Goal: Answer question/provide support: Share knowledge or assist other users

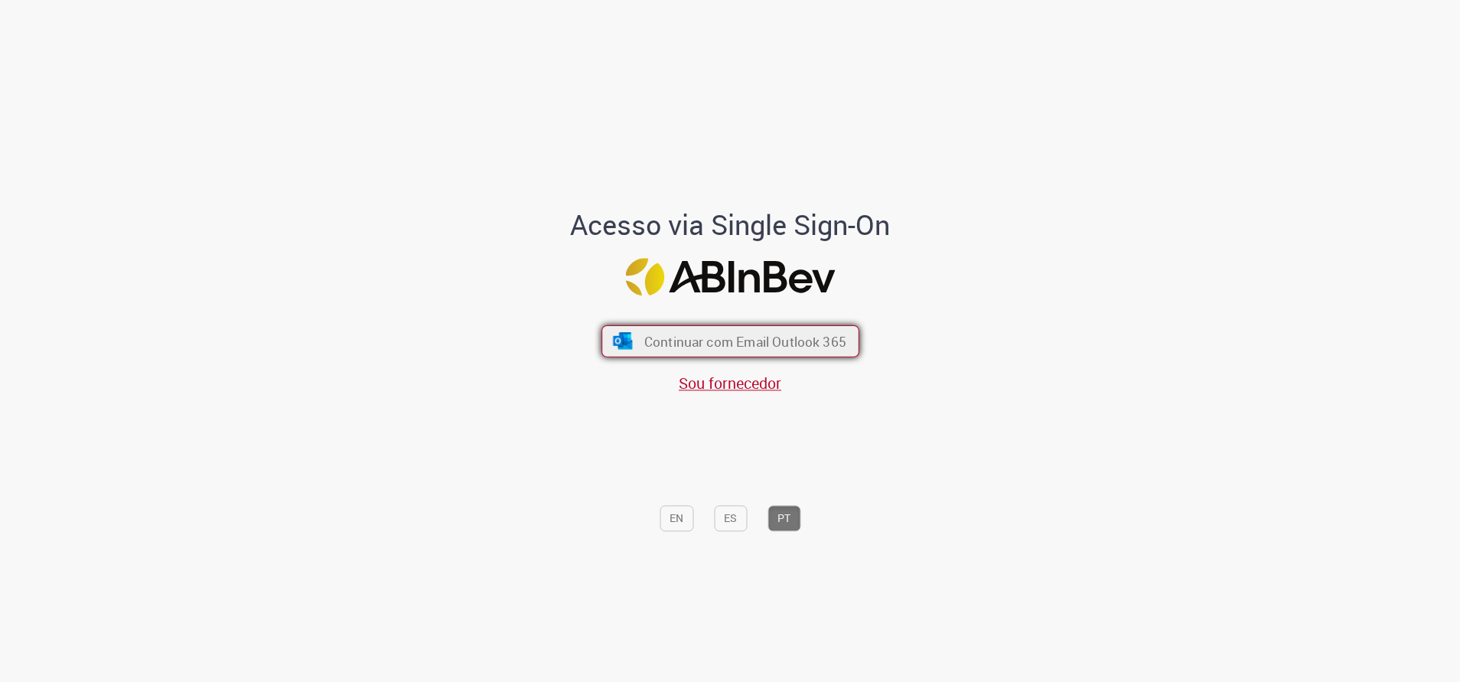
click at [810, 334] on span "Continuar com Email Outlook 365" at bounding box center [744, 341] width 202 height 18
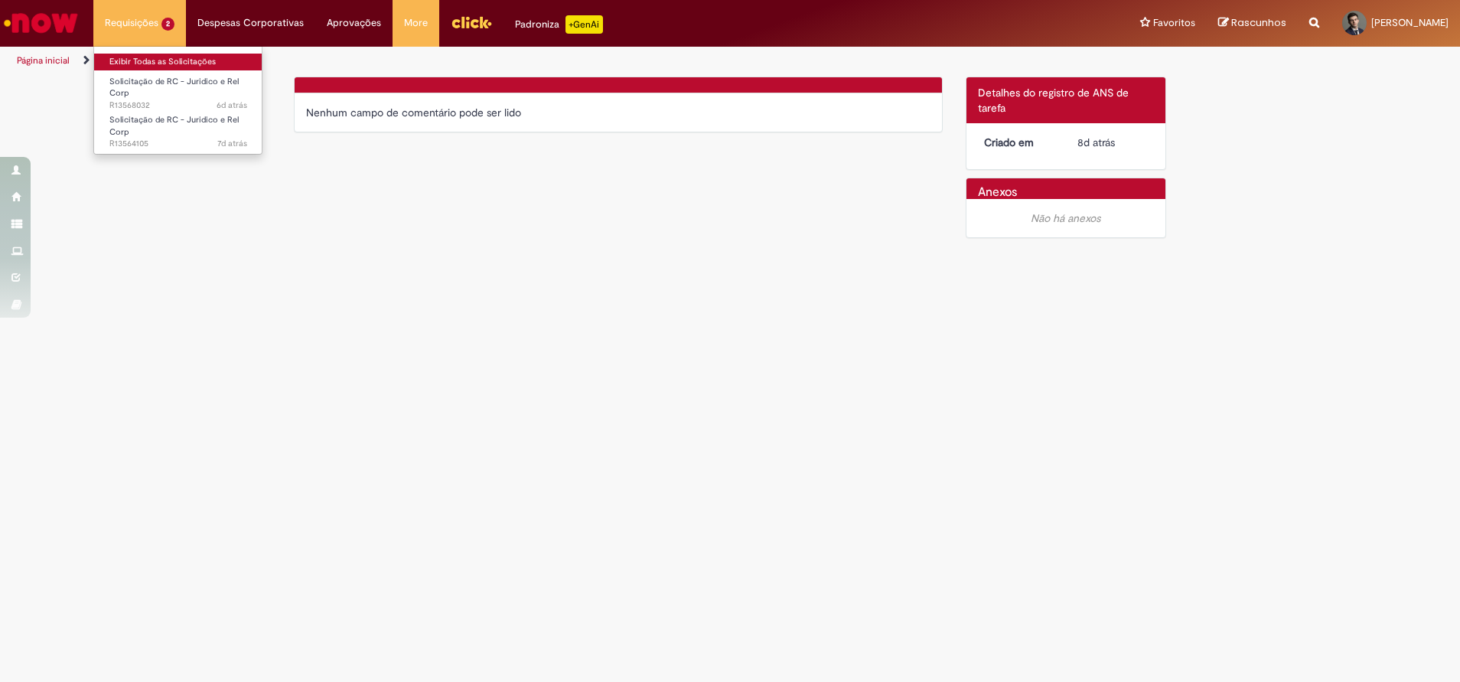
click at [163, 54] on link "Exibir Todas as Solicitações" at bounding box center [178, 62] width 168 height 17
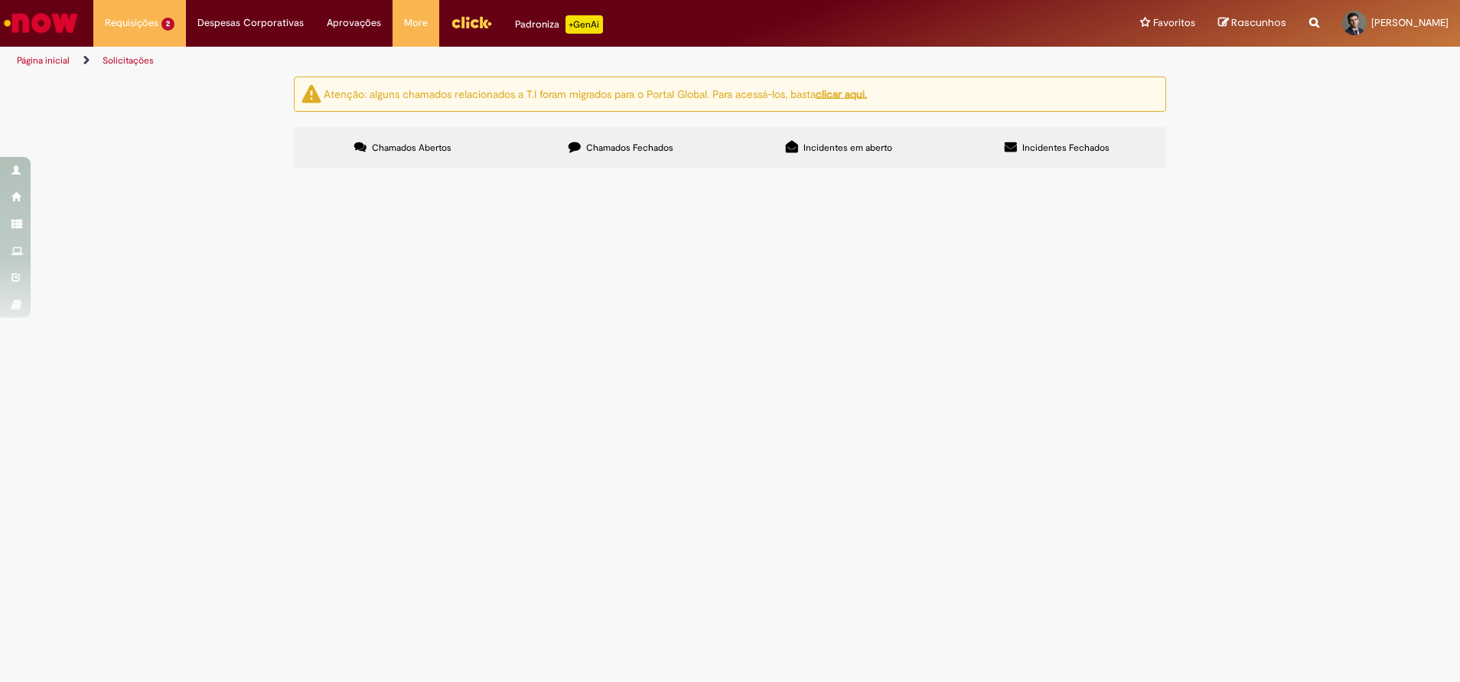
click at [548, 148] on label "Chamados Fechados" at bounding box center [621, 147] width 218 height 41
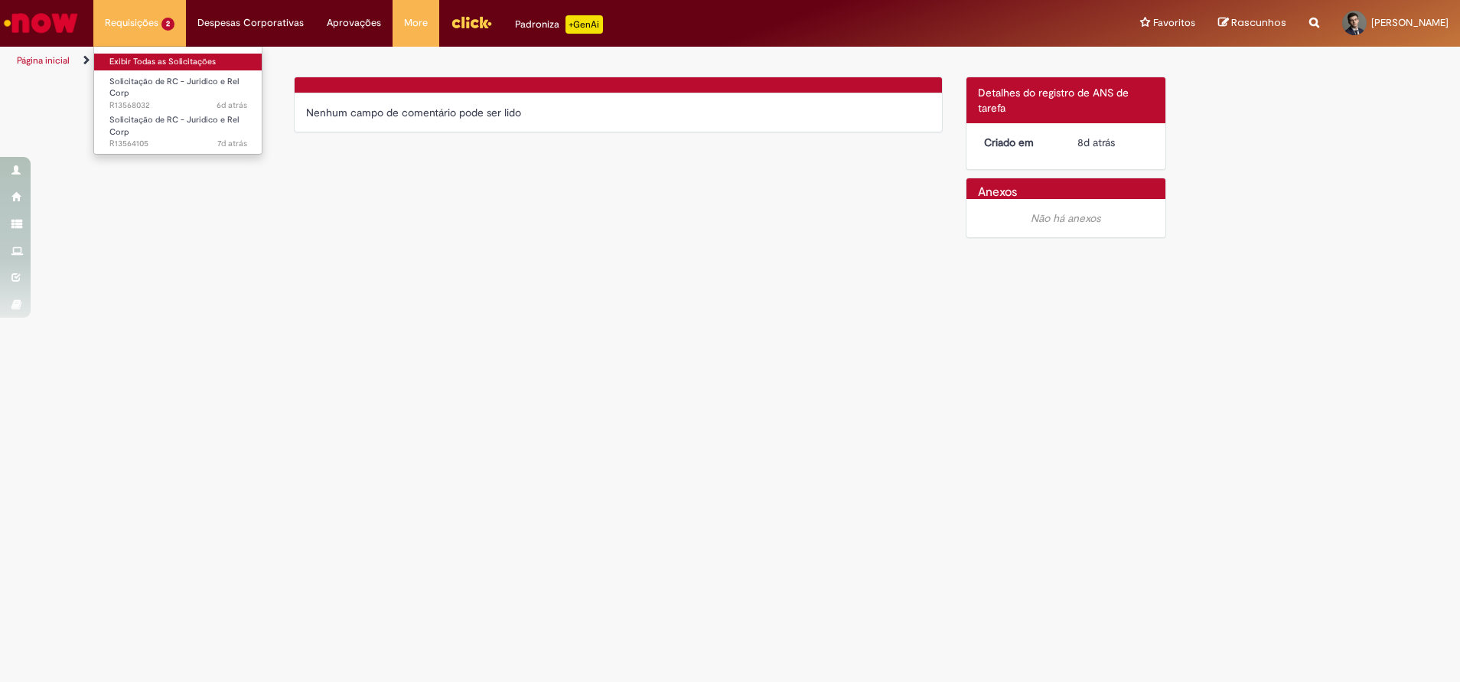
click at [184, 60] on link "Exibir Todas as Solicitações" at bounding box center [178, 62] width 168 height 17
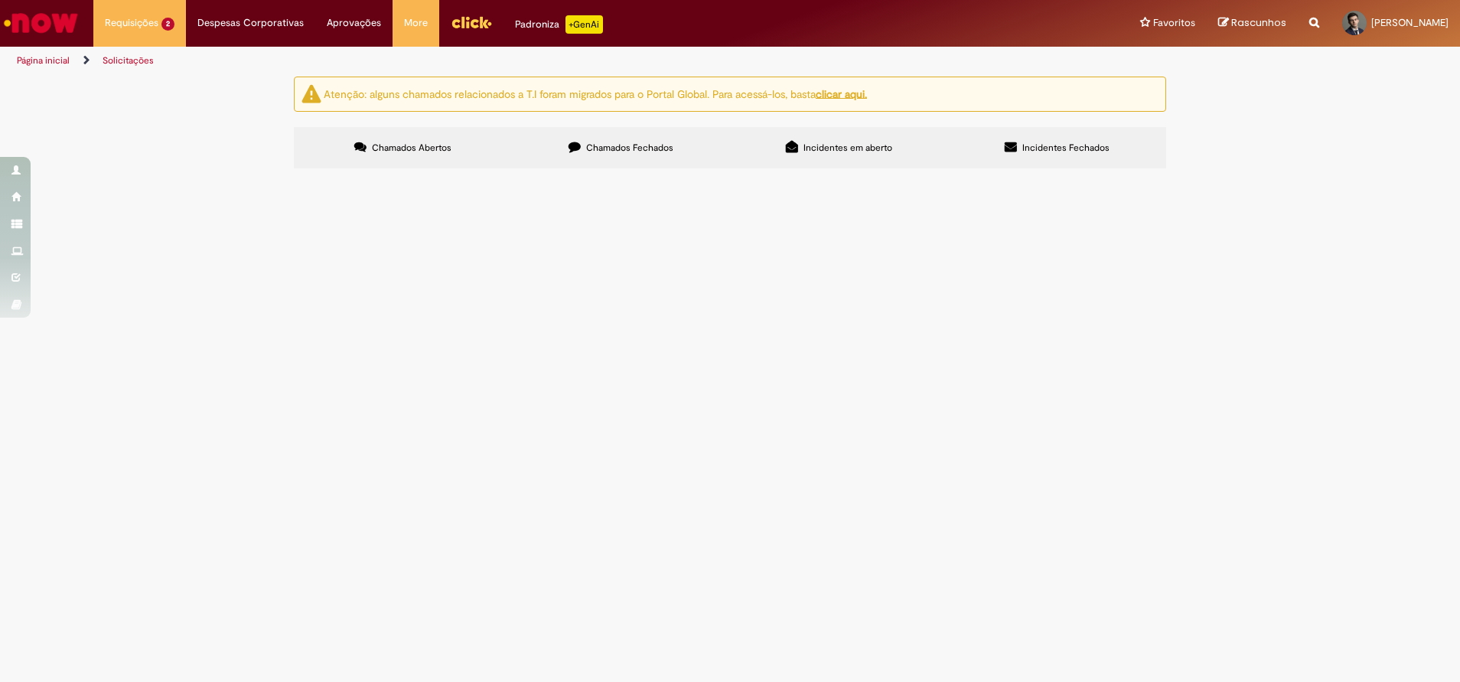
click at [659, 156] on label "Chamados Fechados" at bounding box center [621, 147] width 218 height 41
click at [454, 156] on label "Chamados Abertos" at bounding box center [403, 147] width 218 height 41
click at [0, 0] on span "Solicitação de RC - Juridico e Rel Corp" at bounding box center [0, 0] width 0 height 0
click at [558, 353] on main "Solicitações Atenção: alguns chamados relacionados a T.I foram migrados para o …" at bounding box center [730, 379] width 1460 height 606
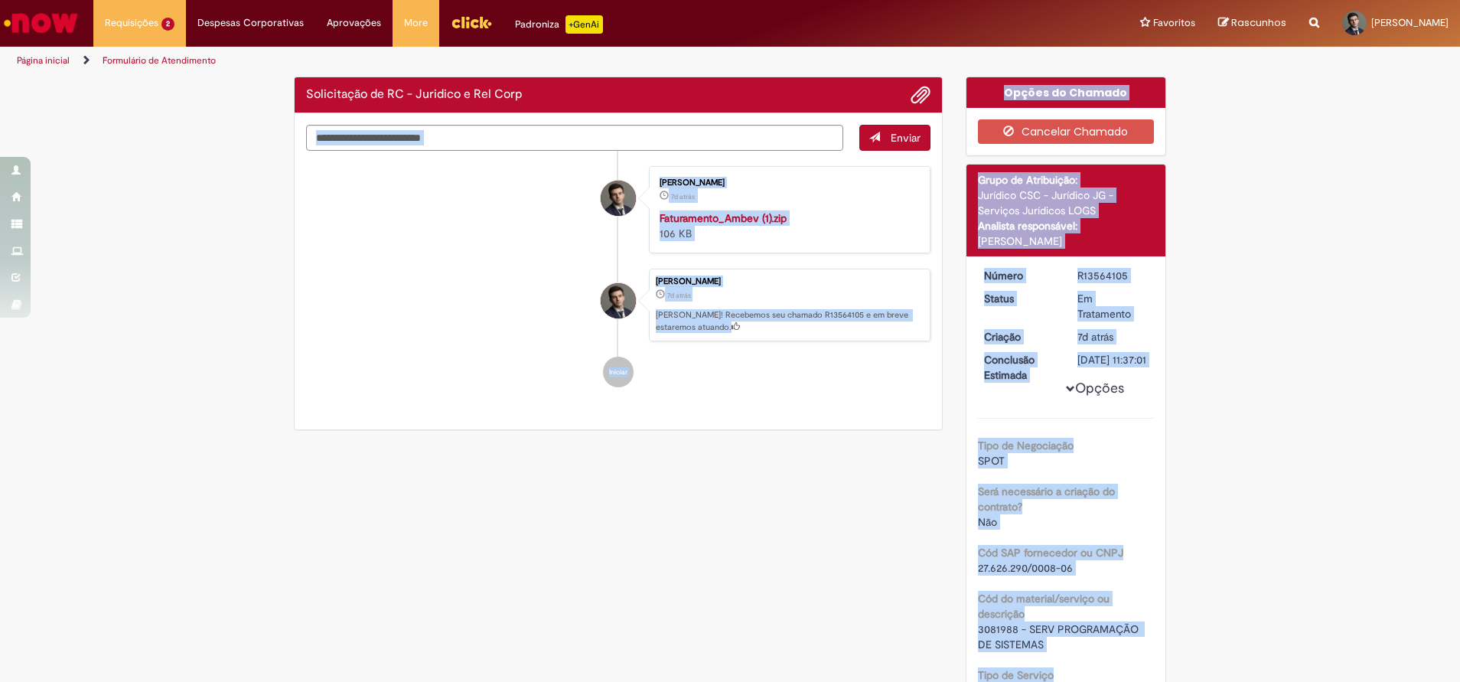
drag, startPoint x: 558, startPoint y: 354, endPoint x: 568, endPoint y: 345, distance: 14.1
click at [568, 345] on ul "Filipe Malvar Freitas Henriques 7d atrás 7 dias atrás Faturamento_Ambev (1).zip…" at bounding box center [618, 277] width 624 height 252
click at [594, 131] on textarea "Digite sua mensagem aqui..." at bounding box center [574, 138] width 537 height 26
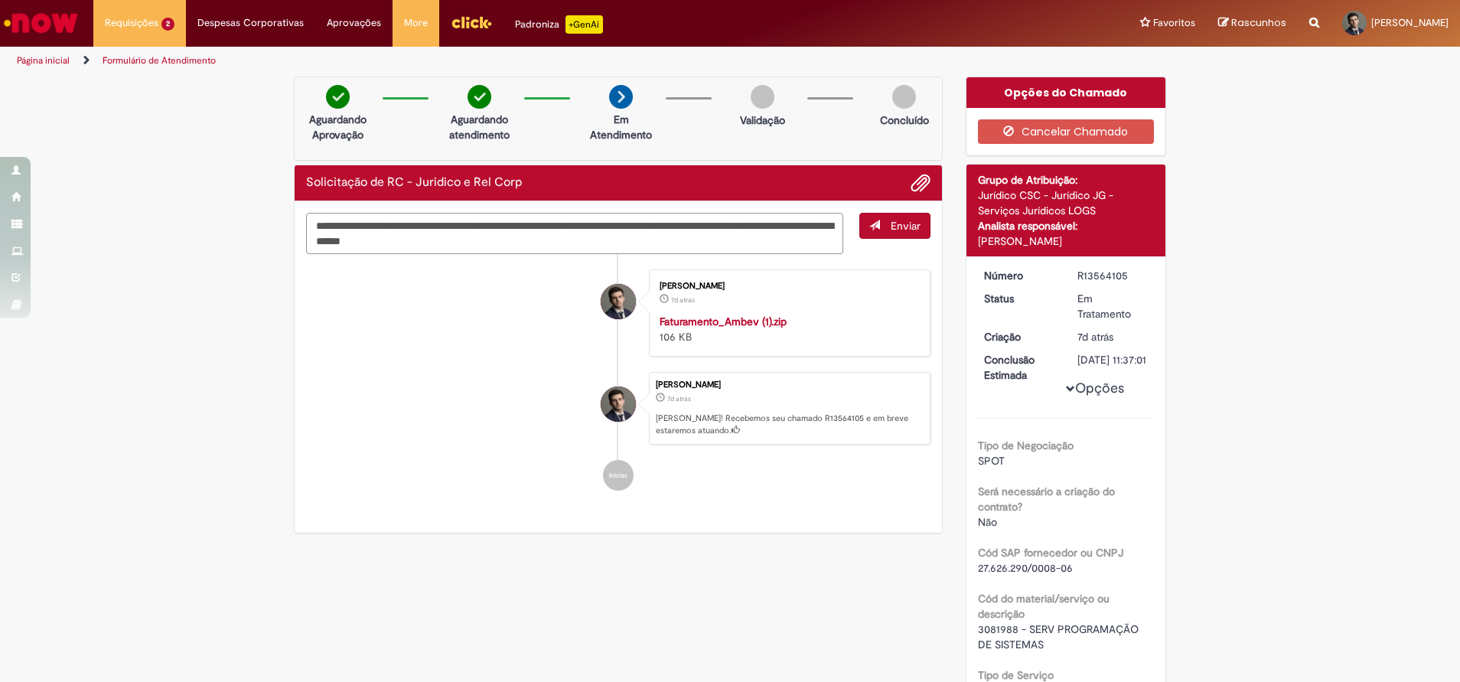
type textarea "**********"
click at [883, 220] on button "Enviar" at bounding box center [894, 226] width 71 height 26
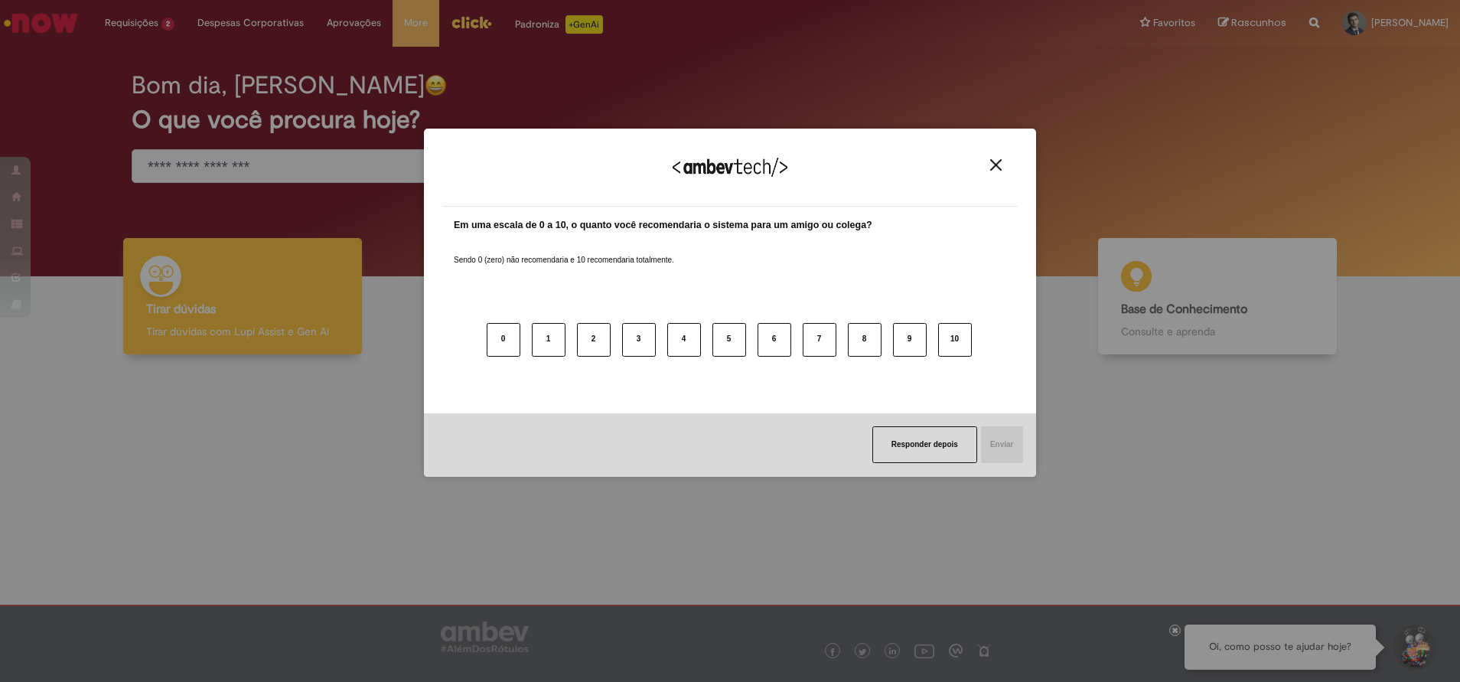
click at [1002, 168] on button "Close" at bounding box center [995, 164] width 21 height 13
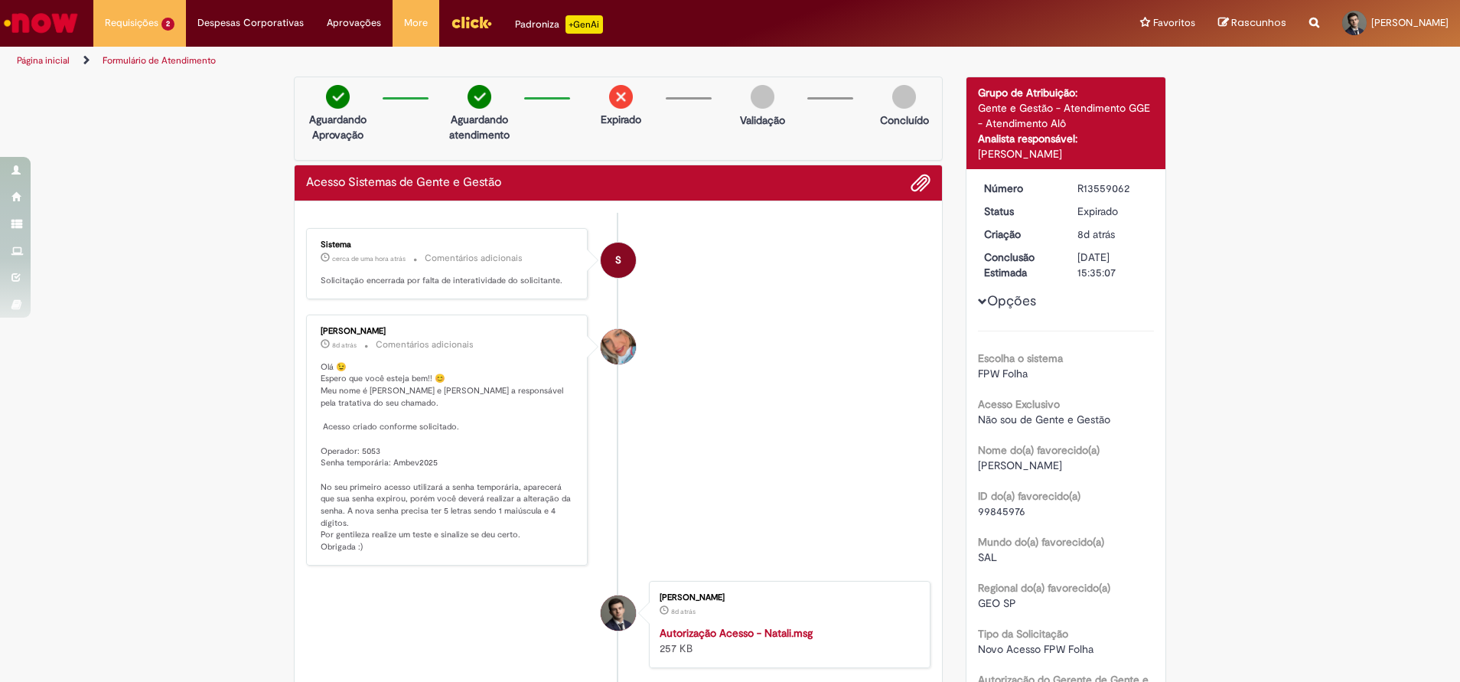
scroll to position [25, 0]
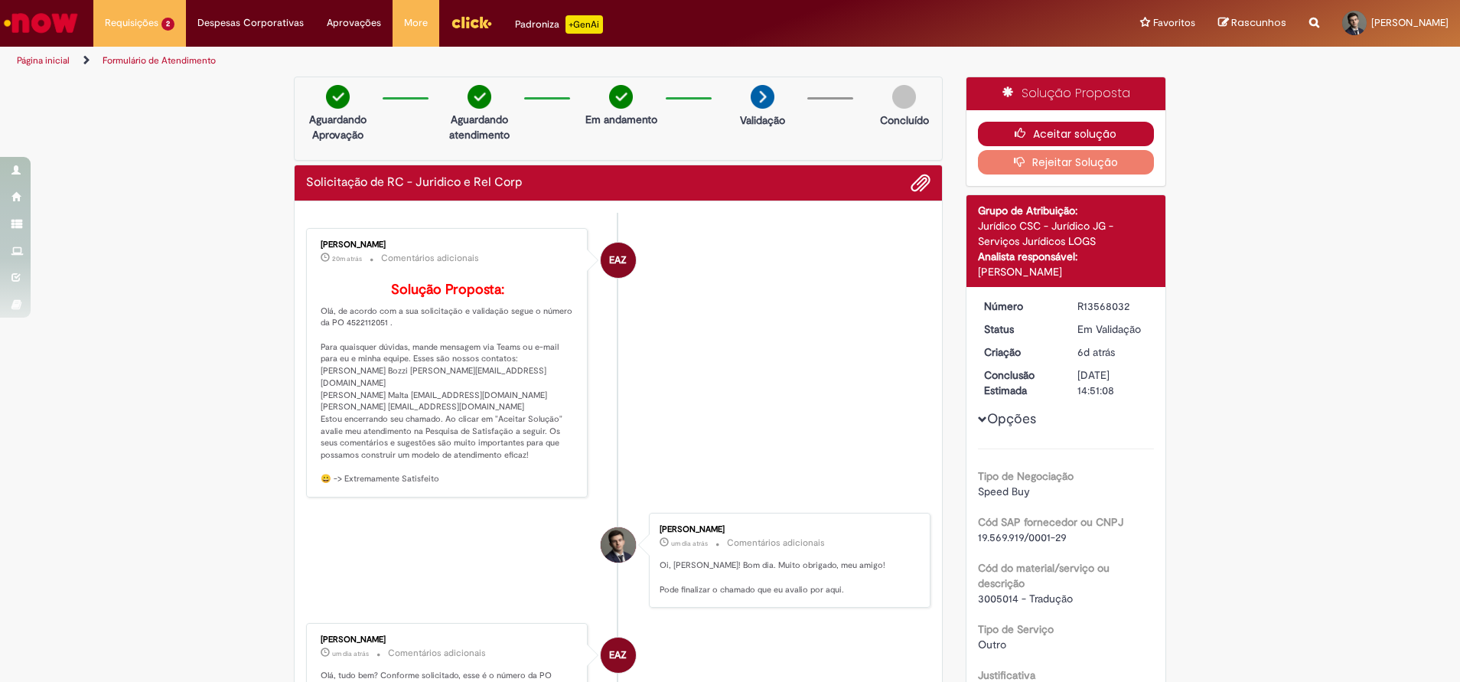
click at [1067, 126] on button "Aceitar solução" at bounding box center [1066, 134] width 177 height 24
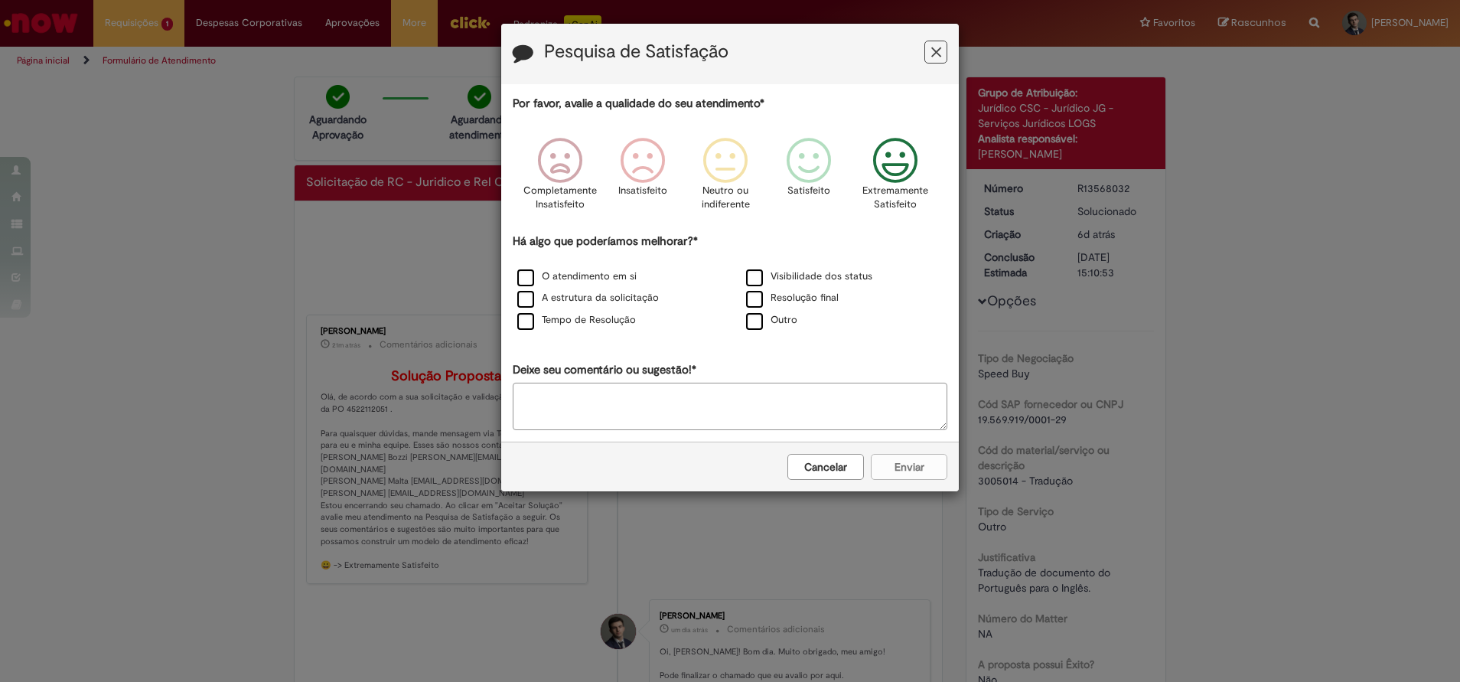
click at [892, 191] on p "Extremamente Satisfeito" at bounding box center [895, 198] width 66 height 28
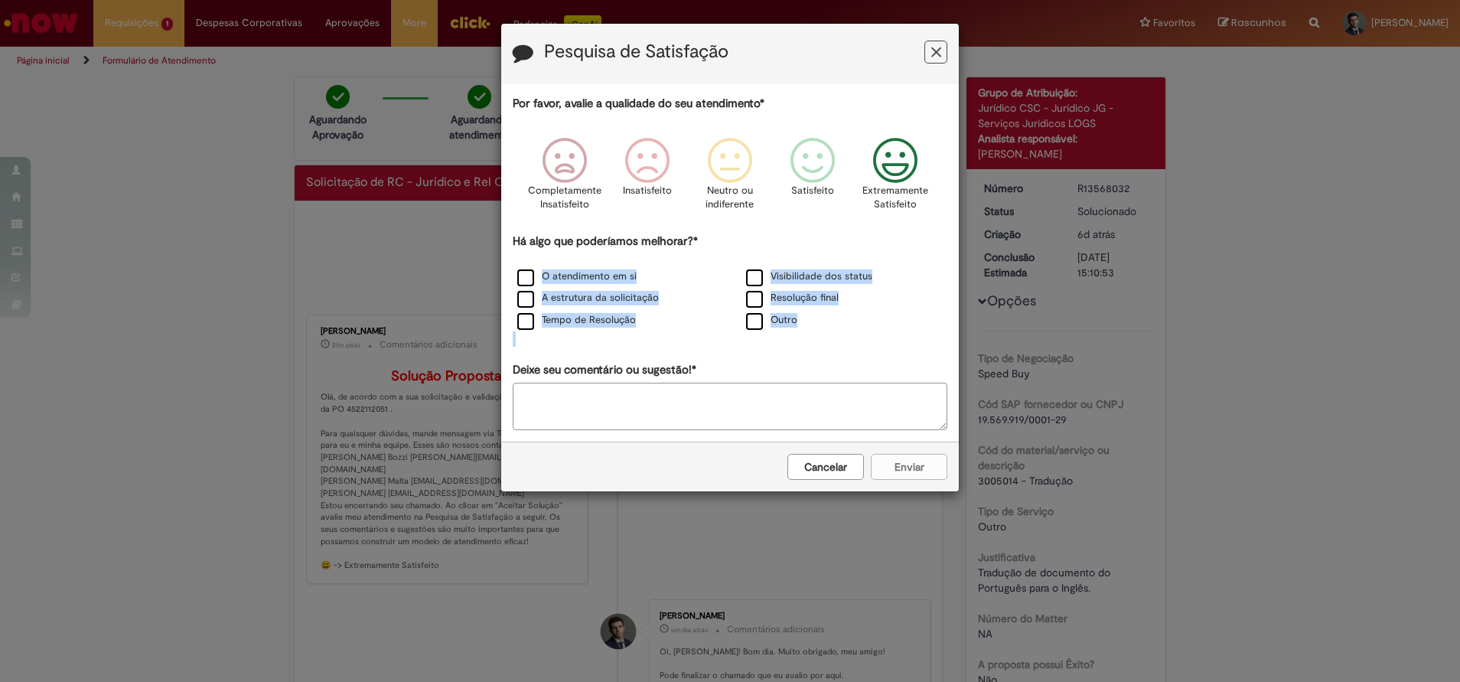
drag, startPoint x: 520, startPoint y: 277, endPoint x: 656, endPoint y: 330, distance: 146.1
click at [656, 330] on div "O atendimento em si Visibilidade dos status A estrutura da solicitação Resoluçã…" at bounding box center [730, 299] width 458 height 66
drag, startPoint x: 656, startPoint y: 330, endPoint x: 598, endPoint y: 275, distance: 80.1
click at [598, 275] on label "O atendimento em si" at bounding box center [576, 276] width 119 height 15
click at [898, 459] on button "Enviar" at bounding box center [909, 467] width 77 height 26
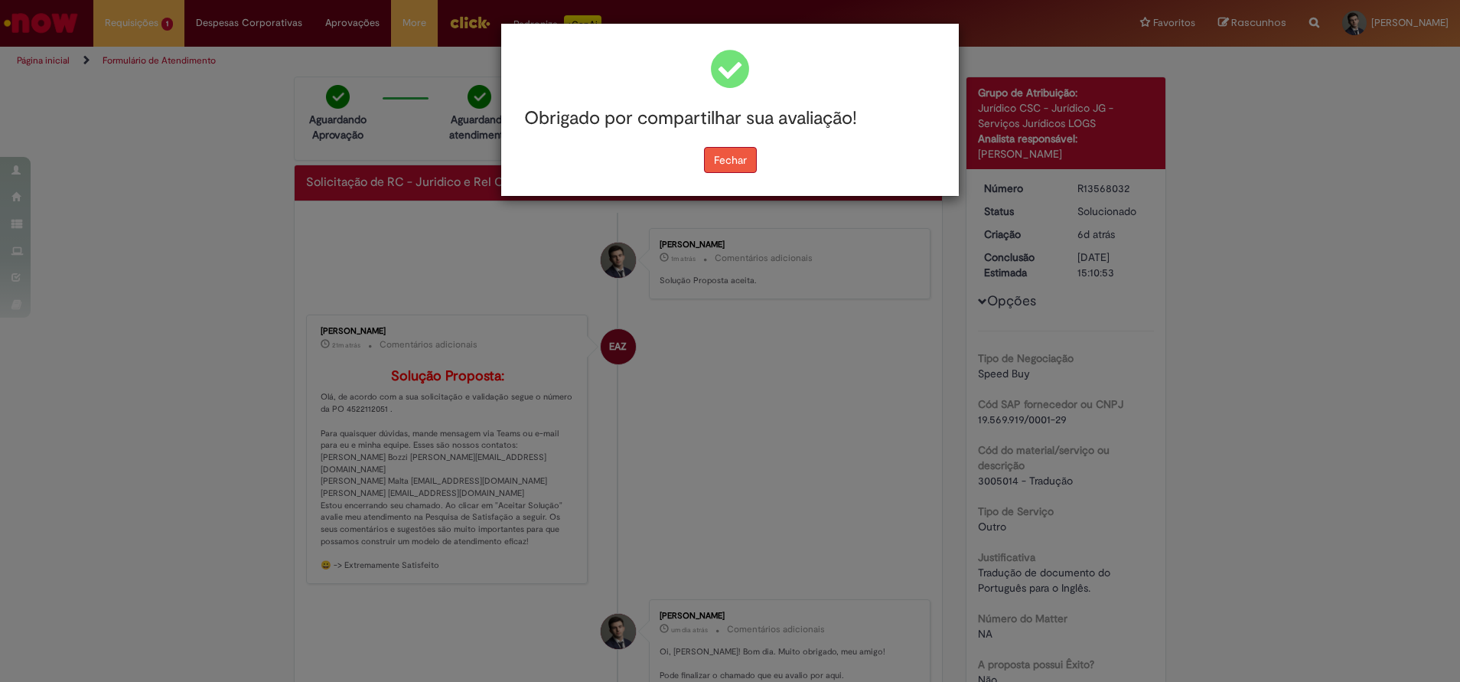
click at [717, 162] on button "Fechar" at bounding box center [730, 160] width 53 height 26
